Goal: Task Accomplishment & Management: Use online tool/utility

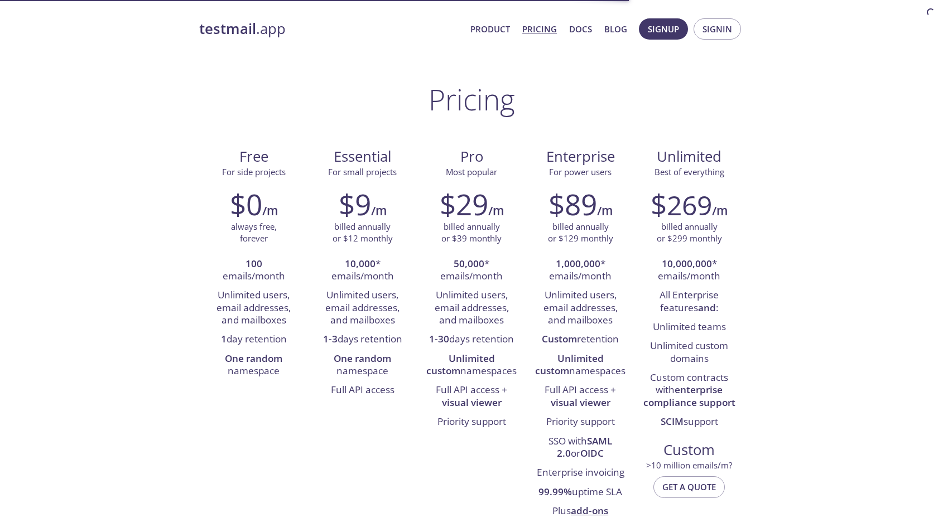
click at [677, 30] on span "Signup" at bounding box center [663, 29] width 31 height 15
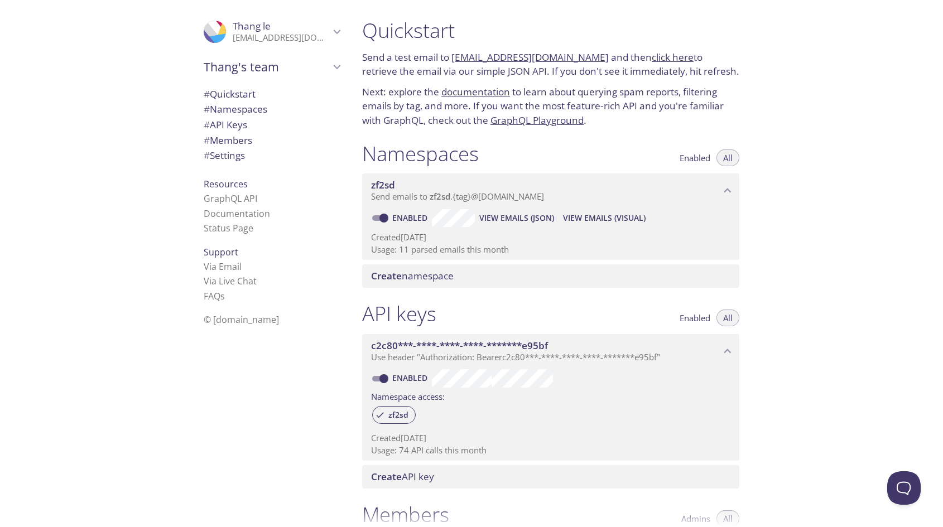
click at [610, 221] on span "View Emails (Visual)" at bounding box center [604, 217] width 83 height 13
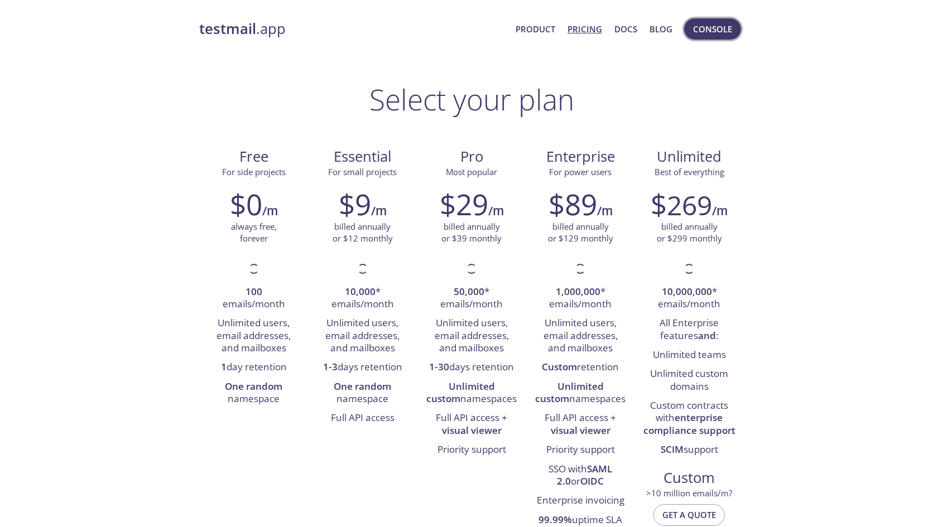
click at [711, 26] on span "Console" at bounding box center [712, 29] width 39 height 15
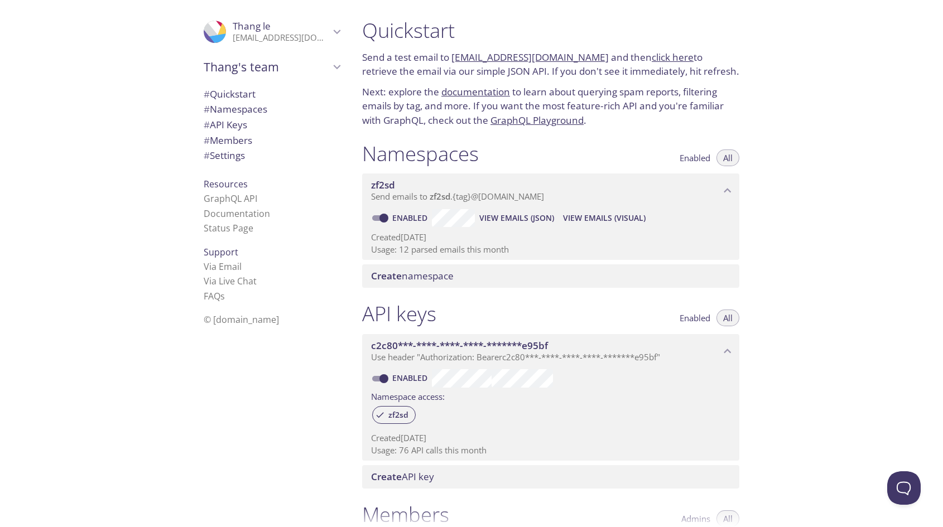
click at [621, 213] on span "View Emails (Visual)" at bounding box center [604, 217] width 83 height 13
